Goal: Transaction & Acquisition: Obtain resource

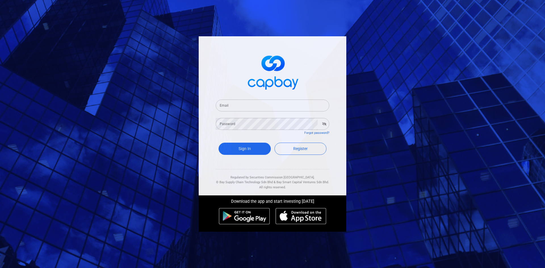
drag, startPoint x: 240, startPoint y: 103, endPoint x: 237, endPoint y: 102, distance: 3.1
click at [239, 103] on input "Email" at bounding box center [272, 106] width 113 height 12
type input "[EMAIL_ADDRESS][DOMAIN_NAME]"
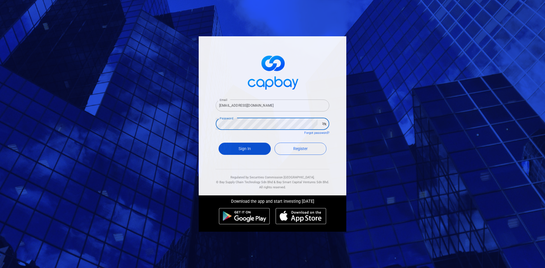
click at [252, 149] on button "Sign In" at bounding box center [244, 149] width 52 height 12
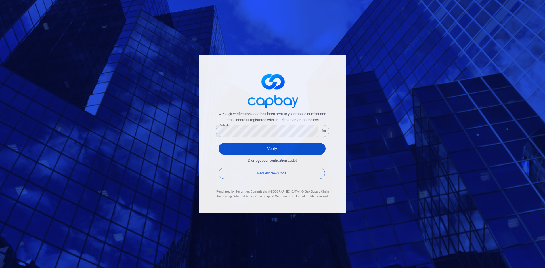
click at [267, 146] on button "Verify" at bounding box center [271, 149] width 107 height 12
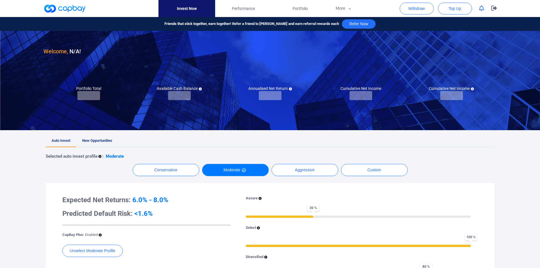
checkbox input "true"
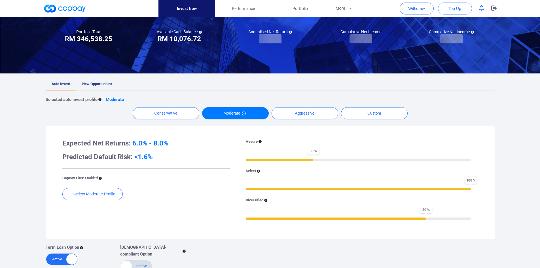
click at [95, 82] on span "New Opportunities" at bounding box center [97, 84] width 30 height 4
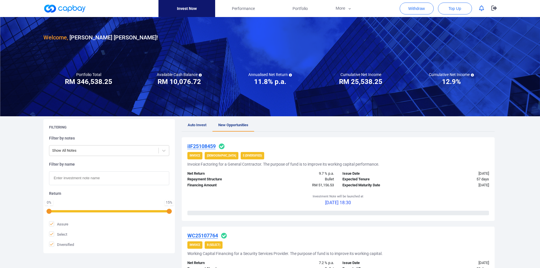
scroll to position [28, 0]
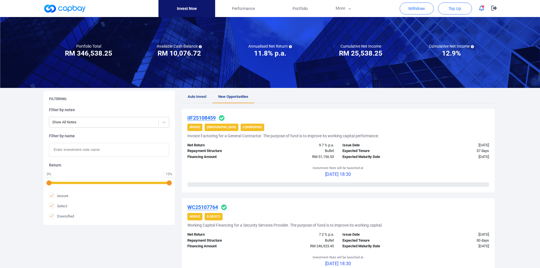
click at [82, 148] on input "text" at bounding box center [109, 150] width 120 height 14
paste input "IF25105854"
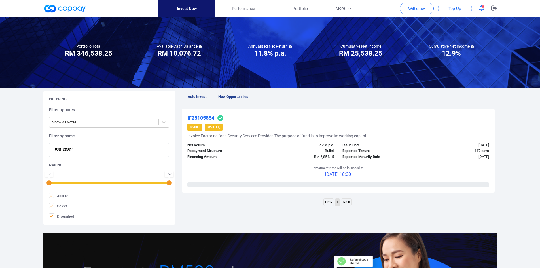
type input "IF25105854"
click at [204, 118] on u "IF25105854" at bounding box center [200, 118] width 27 height 6
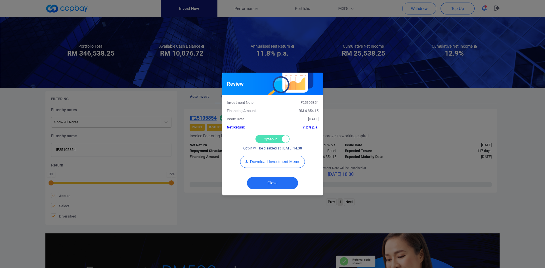
click at [262, 138] on div "Opted-in Opted-out" at bounding box center [272, 139] width 34 height 8
checkbox input "false"
click at [265, 166] on button "Close" at bounding box center [272, 183] width 51 height 12
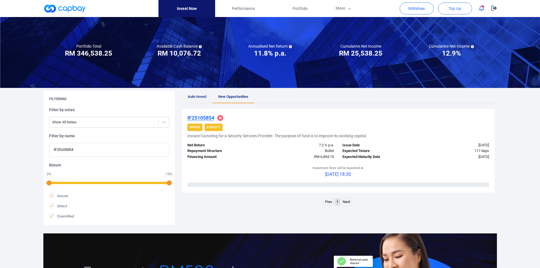
drag, startPoint x: 92, startPoint y: 149, endPoint x: -24, endPoint y: 146, distance: 116.1
click at [0, 146] on html "Invest Now Performance Portfolio More Transaction My Statements My Profile FAQs…" at bounding box center [270, 166] width 540 height 389
paste input "9499"
type input "IF25109499"
click at [205, 118] on u "IF25109499" at bounding box center [200, 118] width 27 height 6
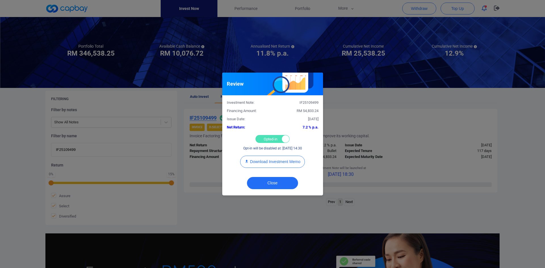
click at [261, 137] on div "Opted-in Opted-out" at bounding box center [272, 139] width 34 height 8
checkbox input "false"
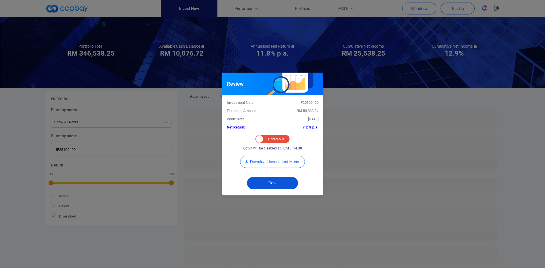
click at [264, 166] on button "Close" at bounding box center [272, 183] width 51 height 12
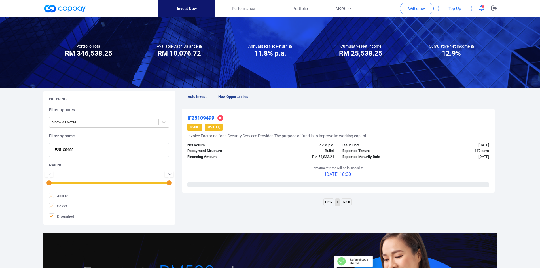
drag, startPoint x: 85, startPoint y: 152, endPoint x: 2, endPoint y: 143, distance: 83.1
click at [2, 144] on div "Welcome, [PERSON_NAME] [PERSON_NAME] ! Portfolio Total Portfolio Total RM *****…" at bounding box center [270, 161] width 540 height 344
paste input "iAWC25101152"
type input "iAWC25101152"
click at [206, 115] on u "iAWC25101152" at bounding box center [204, 118] width 35 height 6
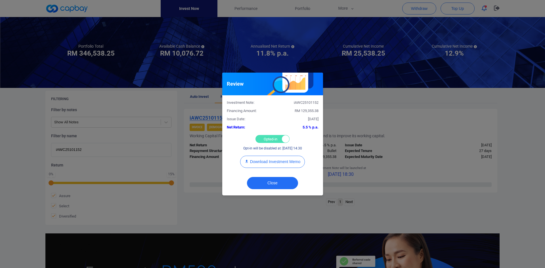
click at [273, 136] on div "Opted-in Opted-out" at bounding box center [272, 139] width 34 height 8
checkbox input "false"
click at [274, 166] on button "Close" at bounding box center [272, 183] width 51 height 12
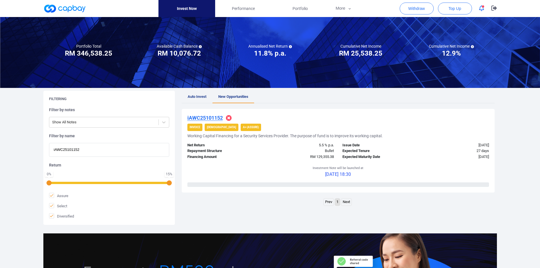
drag, startPoint x: 104, startPoint y: 150, endPoint x: -30, endPoint y: 146, distance: 134.5
click at [0, 146] on html "Invest Now Performance Portfolio More Transaction My Statements My Profile FAQs…" at bounding box center [270, 166] width 540 height 389
paste input "WC25107764"
type input "WC25107764"
click at [210, 119] on u "WC25107764" at bounding box center [202, 118] width 31 height 6
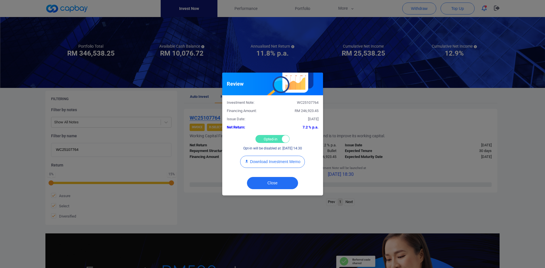
click at [271, 137] on div "Opted-in Opted-out" at bounding box center [272, 139] width 34 height 8
checkbox input "false"
click at [271, 166] on button "Close" at bounding box center [272, 183] width 51 height 12
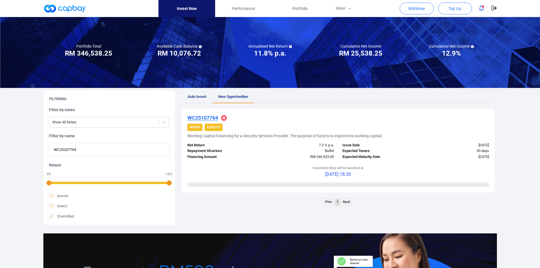
drag, startPoint x: 84, startPoint y: 149, endPoint x: 14, endPoint y: 149, distance: 69.2
click at [14, 149] on div "Welcome, [PERSON_NAME] [PERSON_NAME] ! Portfolio Total Portfolio Total RM *****…" at bounding box center [270, 161] width 540 height 344
paste input "WC25102185"
type input "WC25102185"
click at [204, 116] on u "WC25102185" at bounding box center [202, 118] width 31 height 6
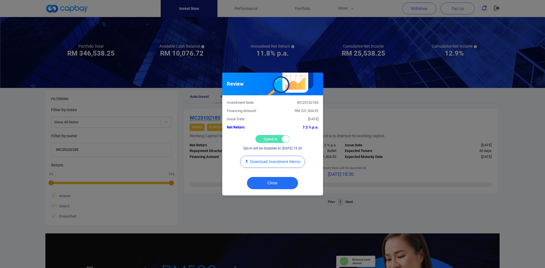
click at [268, 136] on div "Opted-in Opted-out" at bounding box center [272, 139] width 34 height 8
checkbox input "false"
click at [274, 166] on button "Close" at bounding box center [272, 183] width 51 height 12
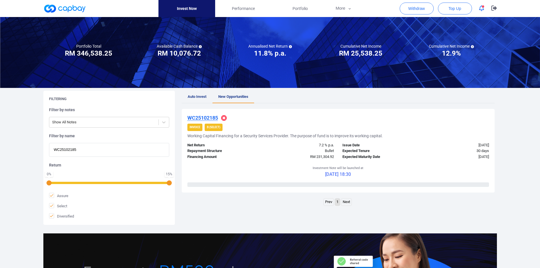
drag, startPoint x: 83, startPoint y: 151, endPoint x: 1, endPoint y: 148, distance: 82.3
click at [1, 148] on div "Welcome, [PERSON_NAME] [PERSON_NAME] ! Portfolio Total Portfolio Total RM *****…" at bounding box center [270, 161] width 540 height 344
paste input "WC25104394"
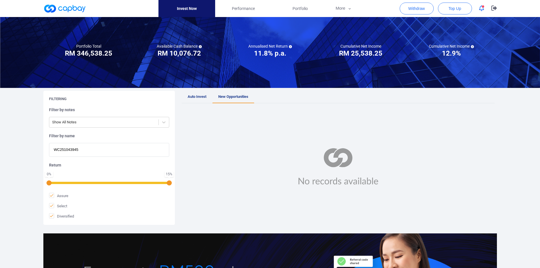
drag, startPoint x: 62, startPoint y: 149, endPoint x: 9, endPoint y: 149, distance: 53.0
click at [9, 149] on div "Welcome, [PERSON_NAME] [PERSON_NAME] ! Portfolio Total Portfolio Total RM *****…" at bounding box center [270, 161] width 540 height 344
paste input "text"
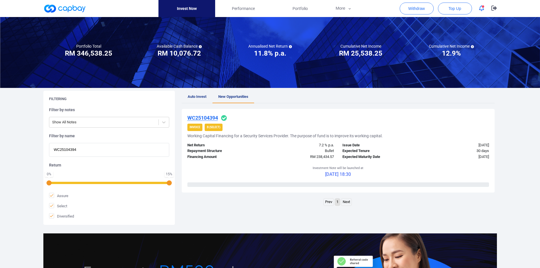
type input "WC25104394"
click at [209, 118] on u "WC25104394" at bounding box center [202, 118] width 31 height 6
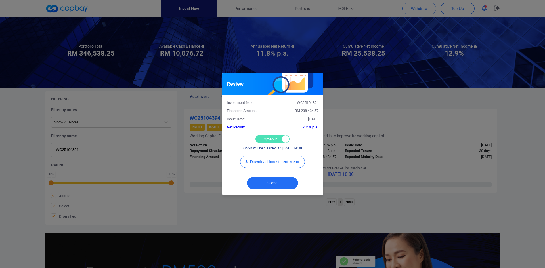
click at [270, 138] on div "Opted-in Opted-out" at bounding box center [272, 139] width 34 height 8
checkbox input "false"
click at [264, 166] on button "Close" at bounding box center [272, 183] width 51 height 12
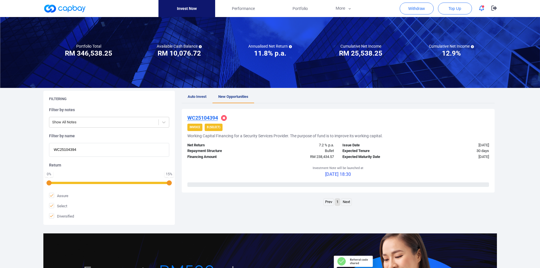
drag, startPoint x: 87, startPoint y: 150, endPoint x: -1, endPoint y: 146, distance: 87.7
click at [0, 146] on html "Invest Now Performance Portfolio More Transaction My Statements My Profile FAQs…" at bounding box center [270, 166] width 540 height 389
paste input "119"
type input "WC25104119"
click at [206, 118] on u "WC25104119" at bounding box center [202, 118] width 31 height 6
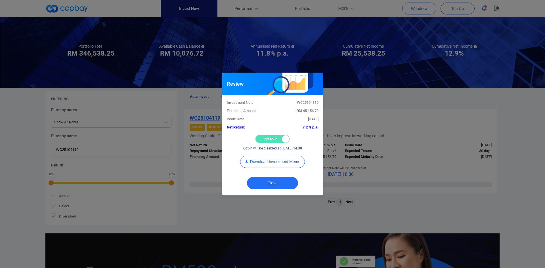
click at [265, 137] on div "Opted-in Opted-out" at bounding box center [272, 139] width 34 height 8
checkbox input "false"
click at [268, 166] on button "Close" at bounding box center [272, 183] width 51 height 12
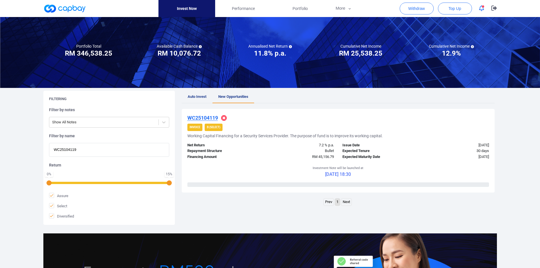
drag, startPoint x: 64, startPoint y: 149, endPoint x: -9, endPoint y: 144, distance: 72.8
click at [0, 144] on html "Invest Now Performance Portfolio More Transaction My Statements My Profile FAQs…" at bounding box center [270, 166] width 540 height 389
paste input "478"
type input "WC25104478"
click at [206, 118] on u "WC25104478" at bounding box center [202, 118] width 31 height 6
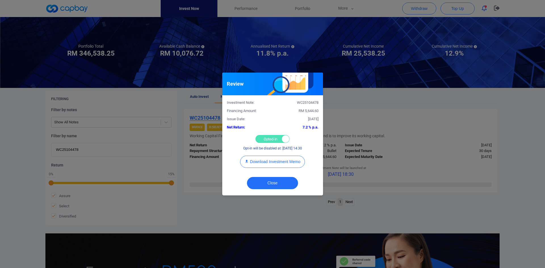
click at [262, 138] on div "Opted-in Opted-out" at bounding box center [272, 139] width 34 height 8
checkbox input "false"
click at [265, 166] on button "Close" at bounding box center [272, 183] width 51 height 12
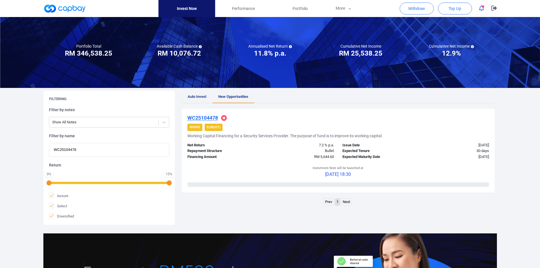
drag, startPoint x: 90, startPoint y: 152, endPoint x: 12, endPoint y: 149, distance: 77.5
click at [12, 149] on div "Welcome, [PERSON_NAME] [PERSON_NAME] ! Portfolio Total Portfolio Total RM *****…" at bounding box center [270, 161] width 540 height 344
paste input "5204"
type input "WC25105204"
click at [202, 116] on u "WC25105204" at bounding box center [202, 118] width 31 height 6
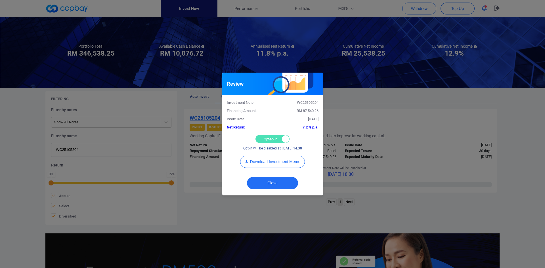
click at [264, 135] on div "Opted-in Opted-out" at bounding box center [272, 139] width 34 height 8
checkbox input "false"
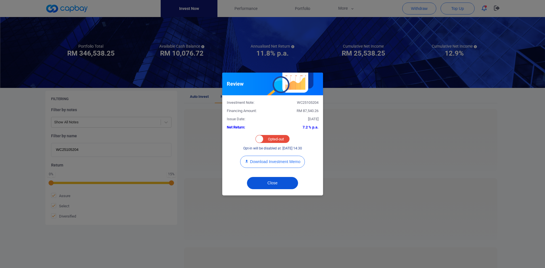
click at [269, 166] on button "Close" at bounding box center [272, 183] width 51 height 12
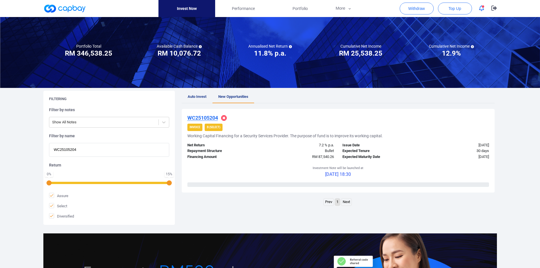
drag, startPoint x: 28, startPoint y: 144, endPoint x: 17, endPoint y: 143, distance: 11.2
click at [18, 143] on div "Welcome, [PERSON_NAME] [PERSON_NAME] ! Portfolio Total Portfolio Total RM *****…" at bounding box center [270, 161] width 540 height 344
paste input "4918"
type input "WC25104918"
click at [200, 117] on u "WC25104918" at bounding box center [202, 118] width 31 height 6
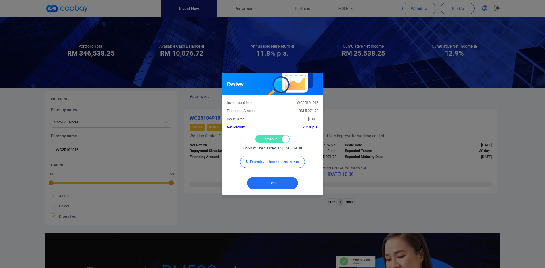
click at [272, 138] on div "Opted-in Opted-out" at bounding box center [272, 139] width 34 height 8
checkbox input "false"
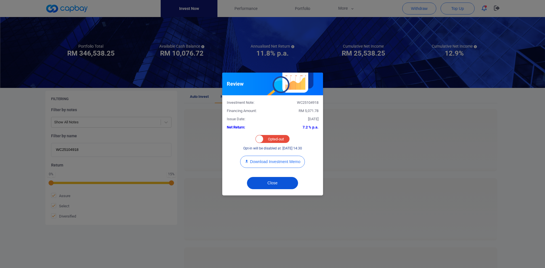
click at [269, 166] on button "Close" at bounding box center [272, 183] width 51 height 12
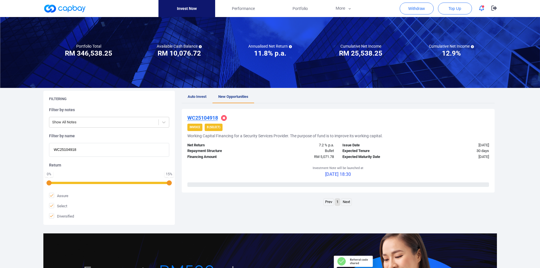
drag, startPoint x: 84, startPoint y: 151, endPoint x: 5, endPoint y: 146, distance: 79.0
click at [4, 146] on div "Welcome, [PERSON_NAME] [PERSON_NAME] ! Portfolio Total Portfolio Total RM *****…" at bounding box center [270, 161] width 540 height 344
paste input "5792"
type input "WC25105792"
click at [211, 118] on u "WC25105792" at bounding box center [202, 118] width 31 height 6
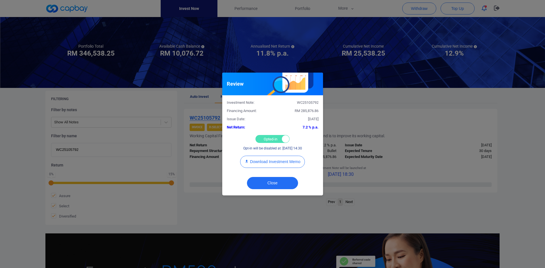
click at [268, 136] on div "Opted-in Opted-out" at bounding box center [272, 139] width 34 height 8
checkbox input "false"
click at [270, 166] on button "Close" at bounding box center [272, 183] width 51 height 12
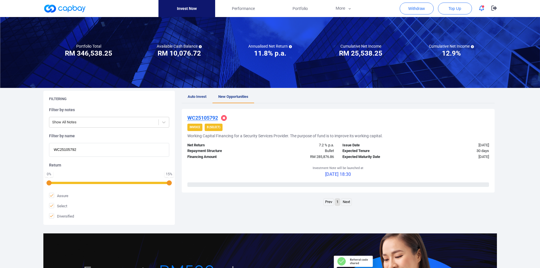
drag, startPoint x: 87, startPoint y: 149, endPoint x: 3, endPoint y: 140, distance: 84.4
click at [0, 141] on html "Invest Now Performance Portfolio More Transaction My Statements My Profile FAQs…" at bounding box center [270, 166] width 540 height 389
paste input "9359"
type input "WC25109359"
click at [203, 117] on u "WC25109359" at bounding box center [202, 118] width 31 height 6
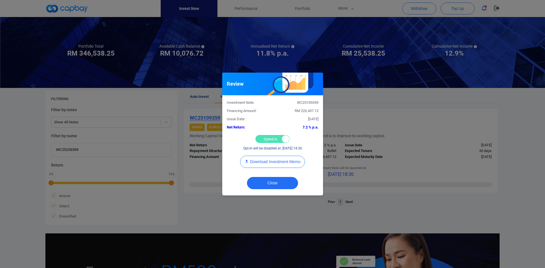
click at [265, 138] on div "Opted-in Opted-out" at bounding box center [272, 139] width 34 height 8
checkbox input "false"
click at [268, 166] on button "Close" at bounding box center [272, 183] width 51 height 12
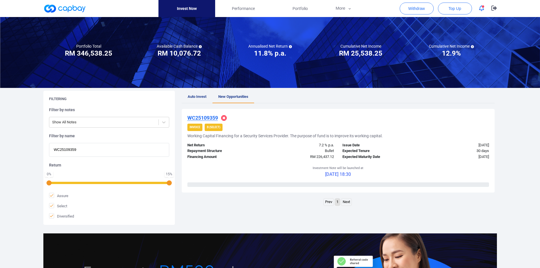
drag, startPoint x: 83, startPoint y: 150, endPoint x: 0, endPoint y: 149, distance: 83.7
click at [0, 149] on html "Invest Now Performance Portfolio More Transaction My Statements My Profile FAQs…" at bounding box center [270, 166] width 540 height 389
paste input "2432"
type input "WC25102432"
click at [208, 116] on u "WC25102432" at bounding box center [202, 118] width 31 height 6
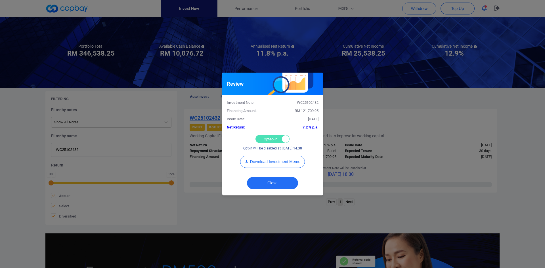
click at [262, 139] on div "Opted-in Opted-out" at bounding box center [272, 139] width 34 height 8
checkbox input "false"
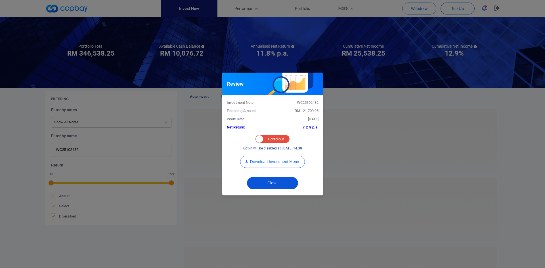
click at [273, 166] on button "Close" at bounding box center [272, 183] width 51 height 12
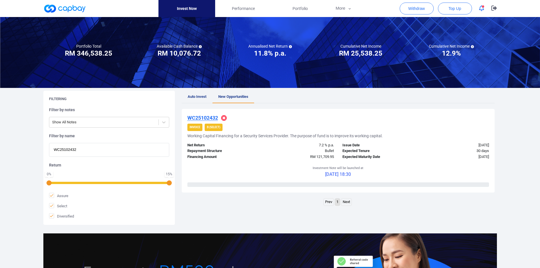
drag, startPoint x: 85, startPoint y: 147, endPoint x: -4, endPoint y: 147, distance: 88.5
click at [0, 147] on html "Invest Now Performance Portfolio More Transaction My Statements My Profile FAQs…" at bounding box center [270, 166] width 540 height 389
paste input "9314"
type input "WC25109314"
click at [206, 118] on u "WC25109314" at bounding box center [202, 118] width 31 height 6
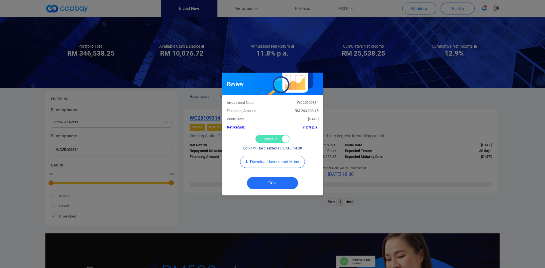
click at [264, 137] on div "Opted-in Opted-out" at bounding box center [272, 139] width 34 height 8
checkbox input "false"
click at [270, 166] on button "Close" at bounding box center [272, 183] width 51 height 12
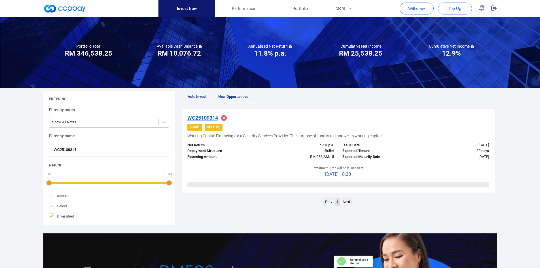
drag, startPoint x: 83, startPoint y: 152, endPoint x: -9, endPoint y: 146, distance: 92.6
click at [0, 146] on html "Invest Now Performance Portfolio More Transaction My Statements My Profile FAQs…" at bounding box center [270, 166] width 540 height 389
paste input "3401"
type input "WC25103401"
click at [205, 118] on u "WC25103401" at bounding box center [202, 118] width 31 height 6
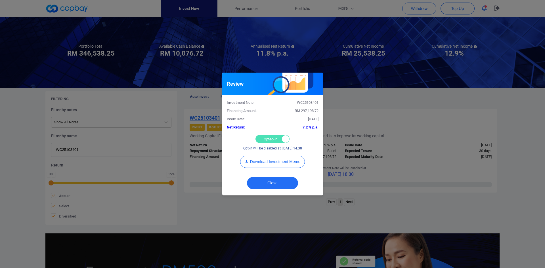
click at [260, 140] on div "Opted-in Opted-out" at bounding box center [272, 139] width 34 height 8
checkbox input "false"
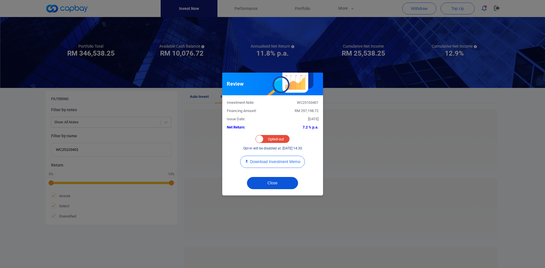
click at [271, 166] on button "Close" at bounding box center [272, 183] width 51 height 12
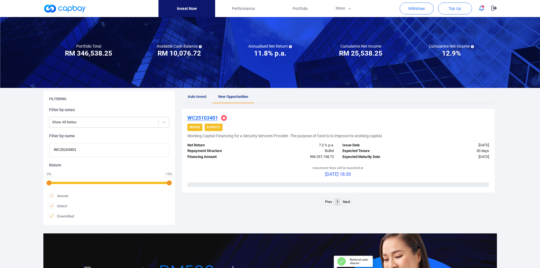
drag, startPoint x: 86, startPoint y: 152, endPoint x: -6, endPoint y: 149, distance: 92.5
click at [0, 149] on html "Invest Now Performance Portfolio More Transaction My Statements My Profile FAQs…" at bounding box center [270, 166] width 540 height 389
paste input "8665"
type input "WC25108665"
click at [207, 118] on u "WC25108665" at bounding box center [202, 118] width 31 height 6
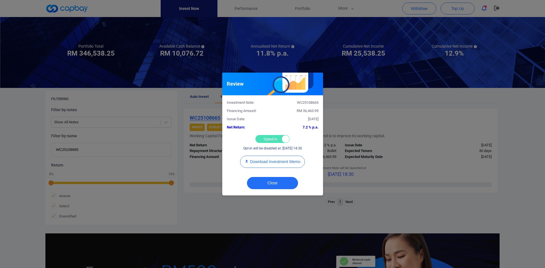
click at [262, 138] on div "Opted-in Opted-out" at bounding box center [272, 139] width 34 height 8
checkbox input "false"
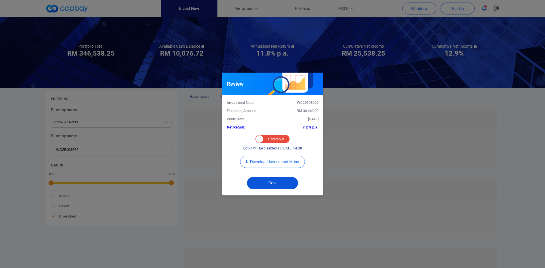
click at [266, 166] on button "Close" at bounding box center [272, 183] width 51 height 12
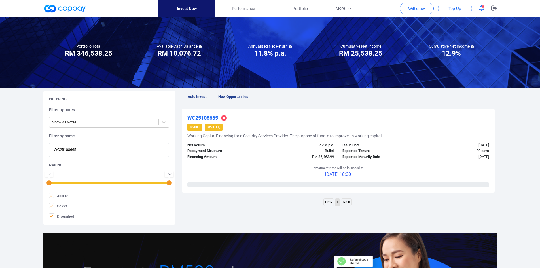
drag, startPoint x: 79, startPoint y: 150, endPoint x: -23, endPoint y: 146, distance: 101.9
click at [0, 146] on html "Invest Now Performance Portfolio More Transaction My Statements My Profile FAQs…" at bounding box center [270, 166] width 540 height 389
paste input "6809"
type input "WC25106809"
click at [210, 118] on u "WC25106809" at bounding box center [202, 118] width 31 height 6
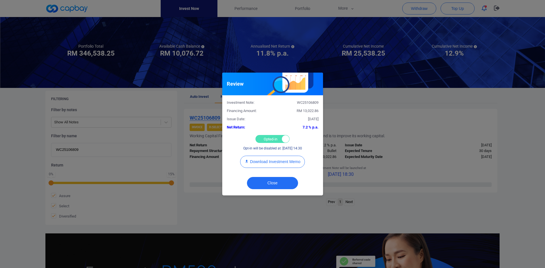
click at [258, 137] on div "Opted-in Opted-out" at bounding box center [272, 139] width 34 height 8
checkbox input "false"
click at [268, 166] on button "Close" at bounding box center [272, 183] width 51 height 12
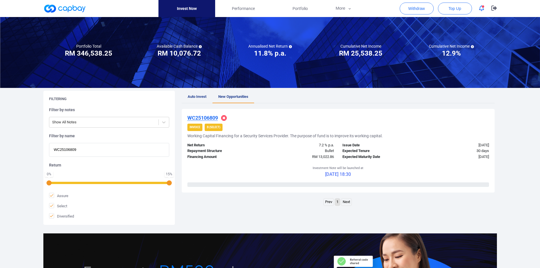
drag, startPoint x: 86, startPoint y: 148, endPoint x: -1, endPoint y: 145, distance: 86.3
click at [0, 145] on html "Invest Now Performance Portfolio More Transaction My Statements My Profile FAQs…" at bounding box center [270, 166] width 540 height 389
paste input "iIF2510845"
type input "iIF25108459"
click at [210, 117] on u "iIF25108459" at bounding box center [201, 118] width 28 height 6
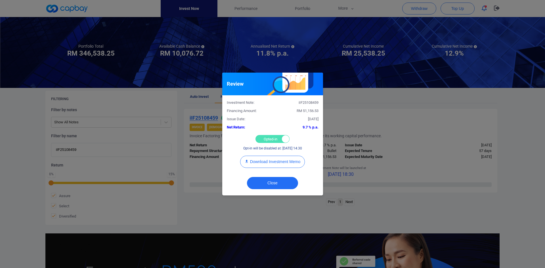
click at [271, 139] on div "Opted-in Opted-out" at bounding box center [272, 139] width 34 height 8
checkbox input "false"
click at [200, 119] on div "Review Investment Note: iIF25108459 Financing Amount: RM 51,156.53 Issue Date: …" at bounding box center [272, 134] width 545 height 268
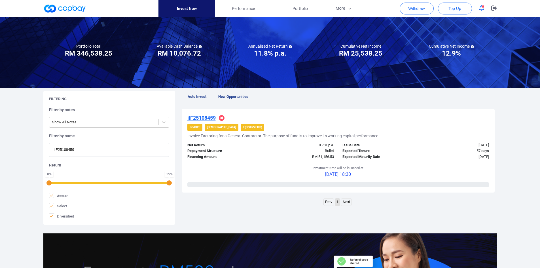
click at [205, 119] on u "iIF25108459" at bounding box center [201, 118] width 28 height 6
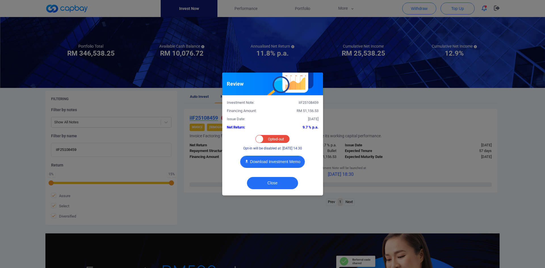
click at [259, 161] on button "Download Investment Memo" at bounding box center [272, 162] width 65 height 12
click at [275, 166] on button "Close" at bounding box center [272, 183] width 51 height 12
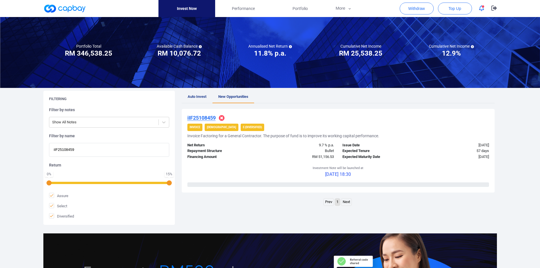
drag, startPoint x: 82, startPoint y: 152, endPoint x: 14, endPoint y: 147, distance: 67.7
click at [14, 147] on div "Welcome, [PERSON_NAME] [PERSON_NAME] ! Portfolio Total Portfolio Total RM *****…" at bounding box center [270, 161] width 540 height 344
paste input "AWC25106198"
type input "iAWC25106198"
click at [210, 117] on u "iAWC25106198" at bounding box center [204, 118] width 35 height 6
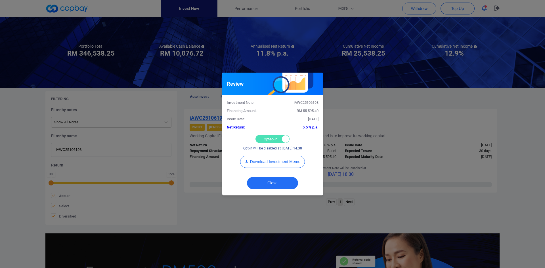
click at [255, 139] on div "Opted-in Opted-out" at bounding box center [272, 139] width 34 height 8
checkbox input "false"
click at [269, 166] on button "Close" at bounding box center [272, 183] width 51 height 12
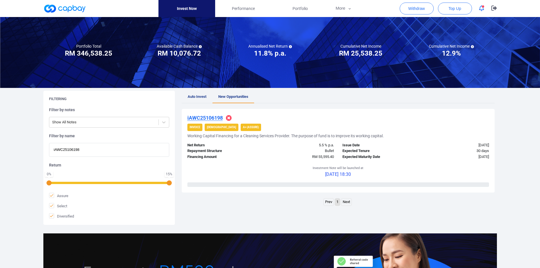
drag, startPoint x: 101, startPoint y: 151, endPoint x: 6, endPoint y: 151, distance: 94.7
click at [6, 151] on div "Welcome, [PERSON_NAME] [PERSON_NAME] ! Portfolio Total Portfolio Total RM *****…" at bounding box center [270, 161] width 540 height 344
paste input "iAWC25108622"
type input "iAWC25108622"
click at [210, 119] on u "iAWC25108622" at bounding box center [204, 118] width 35 height 6
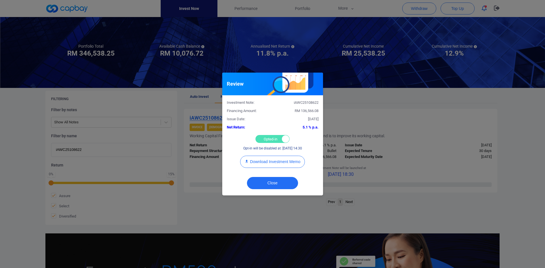
click at [269, 136] on div "Opted-in Opted-out" at bounding box center [272, 139] width 34 height 8
checkbox input "false"
click at [266, 166] on button "Close" at bounding box center [272, 183] width 51 height 12
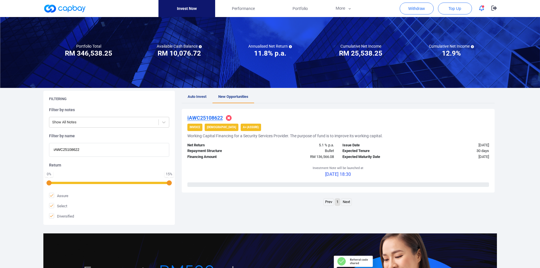
click at [0, 147] on html "Invest Now Performance Portfolio More Transaction My Statements My Profile FAQs…" at bounding box center [270, 166] width 540 height 389
paste input "94"
type input "iAWC25108694"
click at [200, 120] on u "iAWC25108694" at bounding box center [204, 118] width 35 height 6
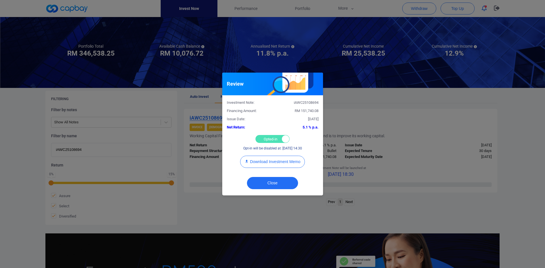
click at [269, 142] on div "Opted-in Opted-out" at bounding box center [272, 139] width 34 height 8
checkbox input "false"
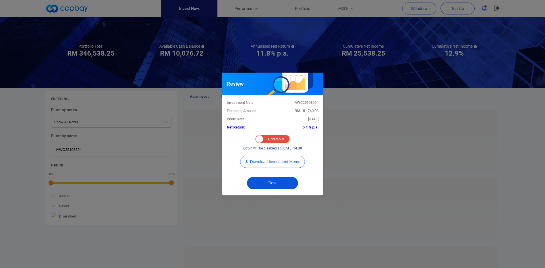
click at [269, 166] on button "Close" at bounding box center [272, 183] width 51 height 12
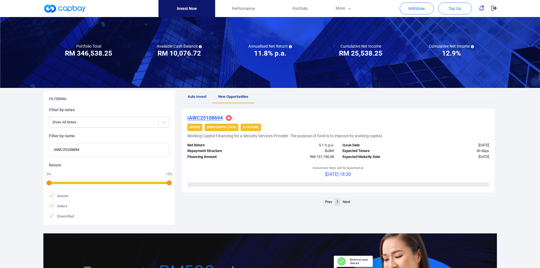
paste input "3519"
drag, startPoint x: 90, startPoint y: 147, endPoint x: 1, endPoint y: 147, distance: 89.6
click at [1, 147] on div "Welcome, [PERSON_NAME] [PERSON_NAME] ! Portfolio Total Portfolio Total RM *****…" at bounding box center [270, 161] width 540 height 344
type input "iAWC25103519"
click at [215, 119] on u "iAWC25103519" at bounding box center [204, 118] width 35 height 6
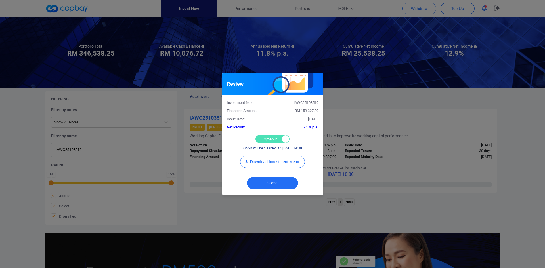
click at [266, 138] on div "Opted-in Opted-out" at bounding box center [272, 139] width 34 height 8
checkbox input "false"
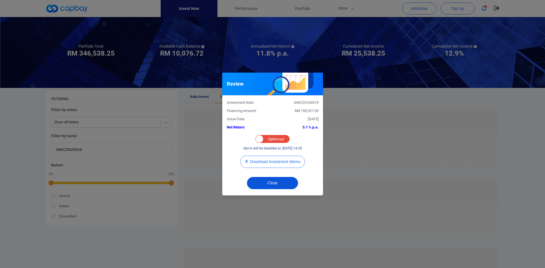
click at [279, 166] on button "Close" at bounding box center [272, 183] width 51 height 12
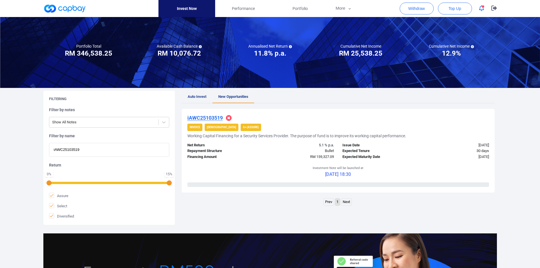
drag, startPoint x: 65, startPoint y: 149, endPoint x: 36, endPoint y: 149, distance: 28.9
click at [36, 149] on div "Welcome, [PERSON_NAME] [PERSON_NAME] ! Portfolio Total Portfolio Total RM *****…" at bounding box center [270, 161] width 540 height 344
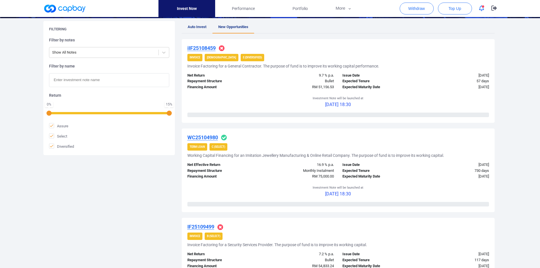
scroll to position [92, 0]
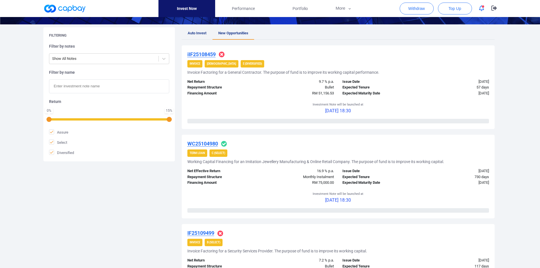
click at [203, 144] on u "WC25104980" at bounding box center [202, 144] width 31 height 6
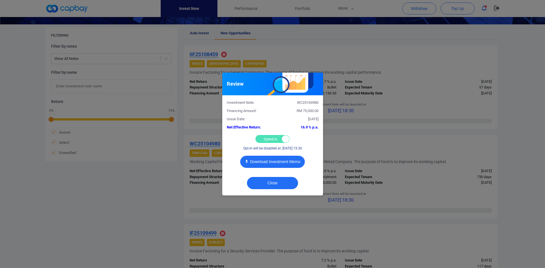
click at [287, 160] on button "Download Investment Memo" at bounding box center [272, 162] width 65 height 12
click at [285, 166] on button "Close" at bounding box center [272, 183] width 51 height 12
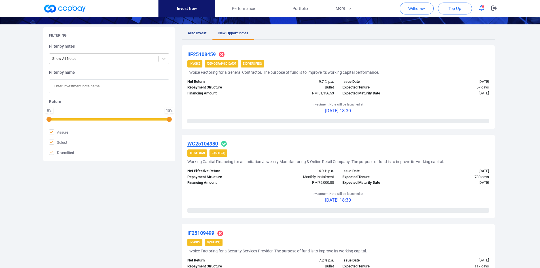
click at [206, 144] on u "WC25104980" at bounding box center [202, 144] width 31 height 6
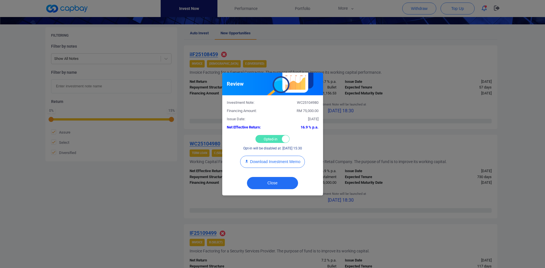
click at [260, 140] on div "Opted-in Opted-out" at bounding box center [272, 139] width 34 height 8
checkbox input "false"
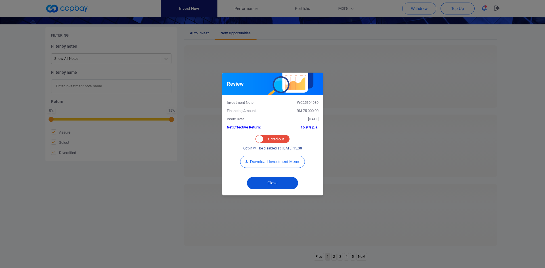
click at [274, 166] on button "Close" at bounding box center [272, 183] width 51 height 12
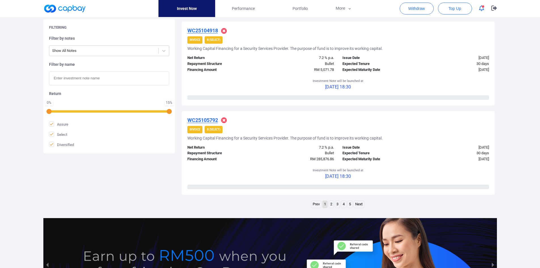
scroll to position [908, 0]
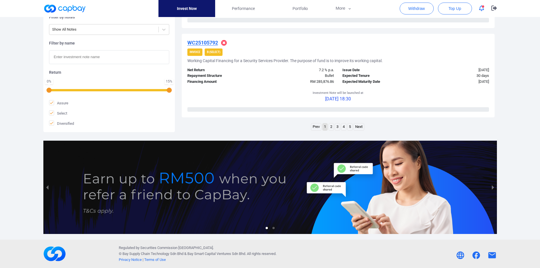
click at [331, 126] on link "2" at bounding box center [331, 126] width 5 height 7
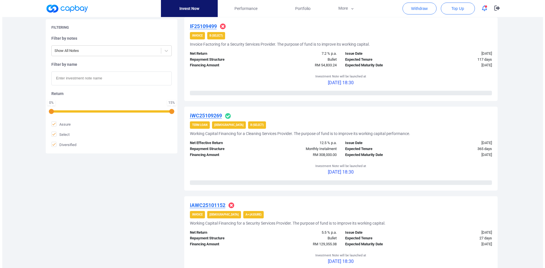
scroll to position [768, 0]
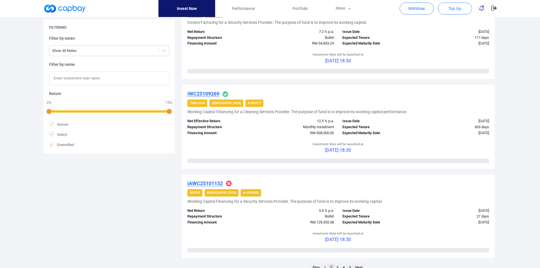
click at [203, 94] on u "iWC25109269" at bounding box center [203, 94] width 32 height 6
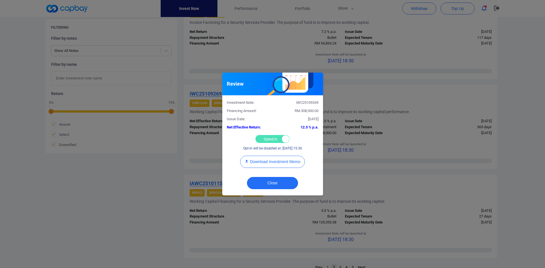
click at [266, 140] on div "Opted-in Opted-out" at bounding box center [272, 139] width 34 height 8
checkbox input "false"
click at [269, 166] on button "Close" at bounding box center [272, 183] width 51 height 12
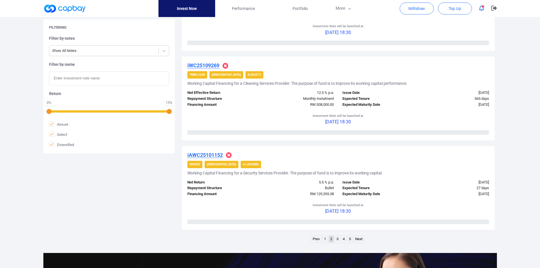
click at [338, 166] on link "3" at bounding box center [337, 239] width 5 height 7
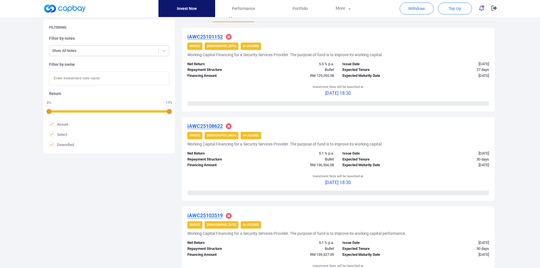
scroll to position [712, 0]
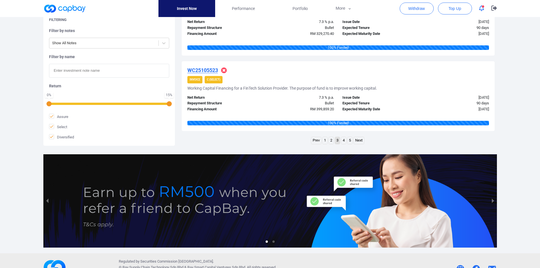
click at [344, 141] on link "4" at bounding box center [343, 140] width 5 height 7
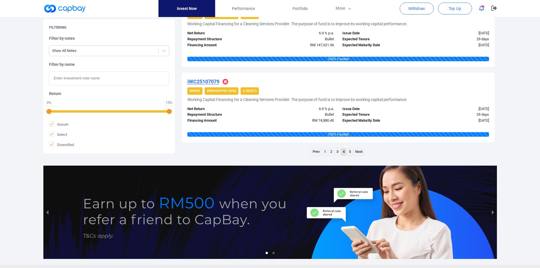
scroll to position [749, 0]
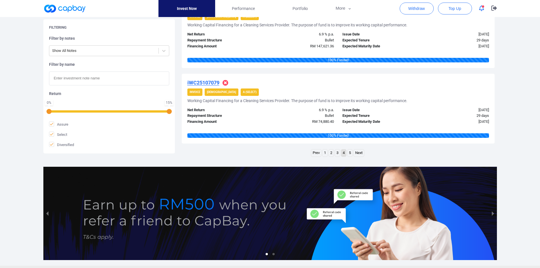
click at [351, 153] on link "5" at bounding box center [350, 152] width 5 height 7
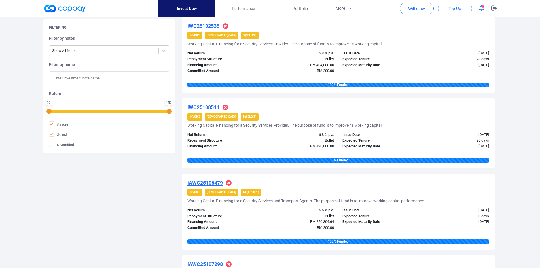
scroll to position [685, 0]
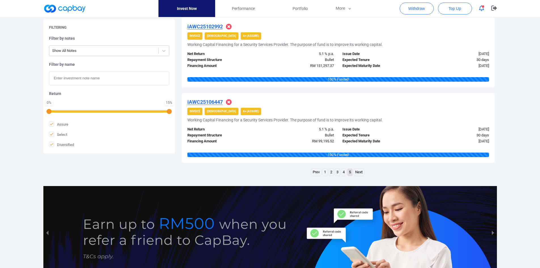
drag, startPoint x: 336, startPoint y: 172, endPoint x: 349, endPoint y: 172, distance: 13.1
click at [337, 166] on link "3" at bounding box center [337, 172] width 5 height 7
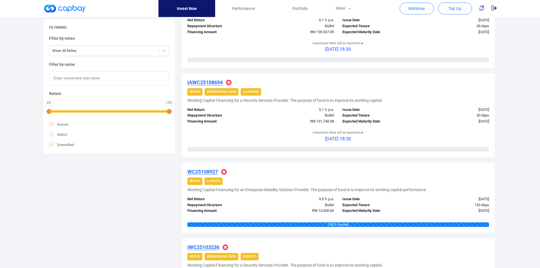
scroll to position [241, 0]
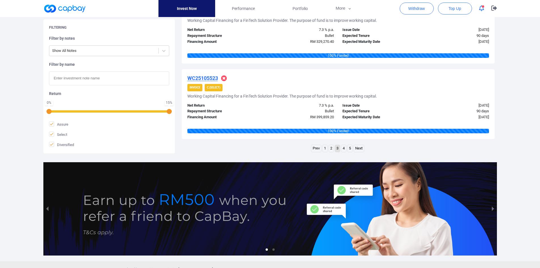
click at [344, 150] on link "4" at bounding box center [343, 148] width 5 height 7
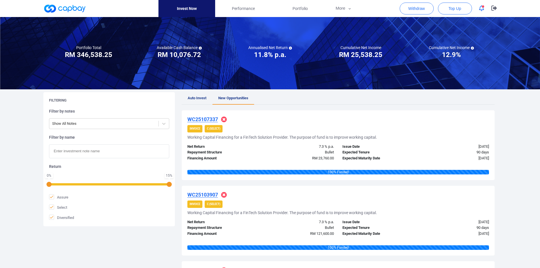
scroll to position [0, 0]
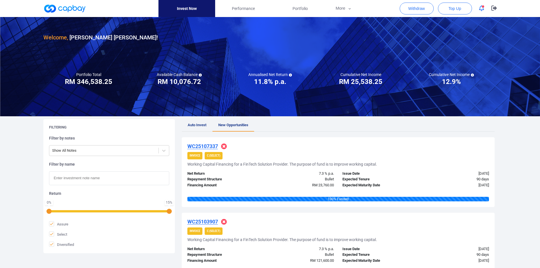
click at [196, 123] on span "Auto Invest" at bounding box center [197, 125] width 19 height 4
